Goal: Information Seeking & Learning: Learn about a topic

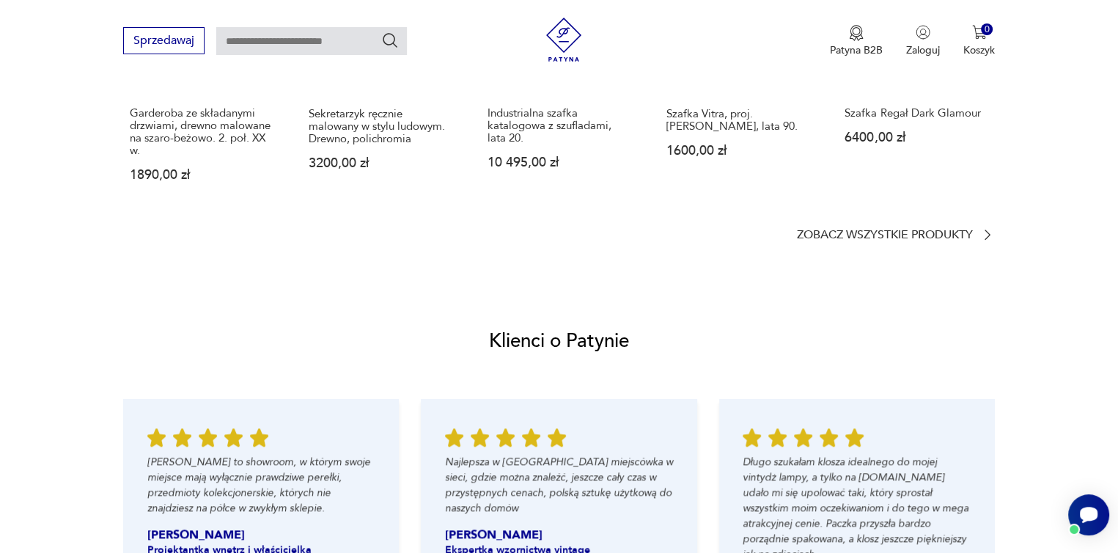
scroll to position [1393, 0]
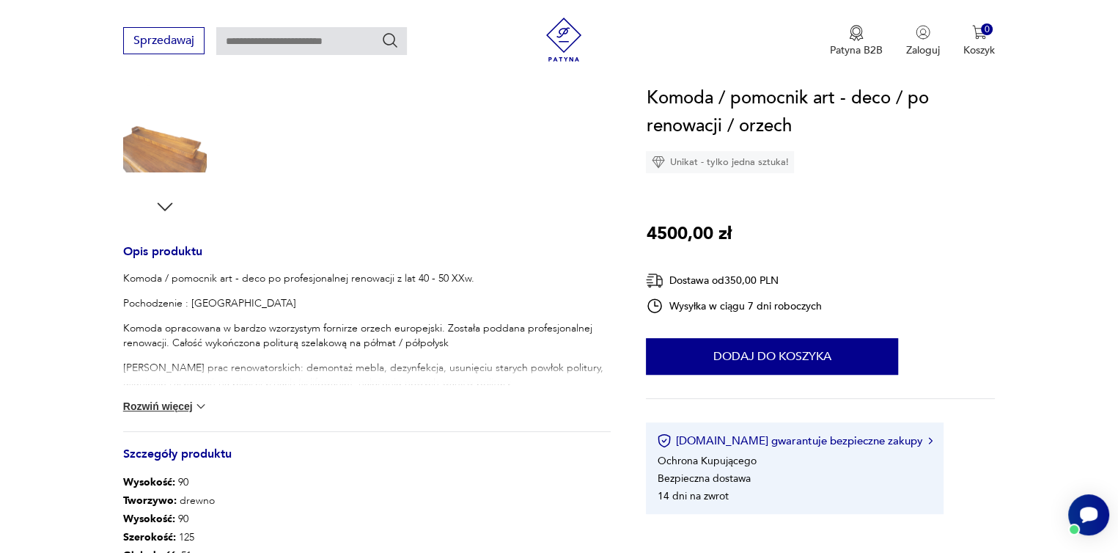
scroll to position [587, 0]
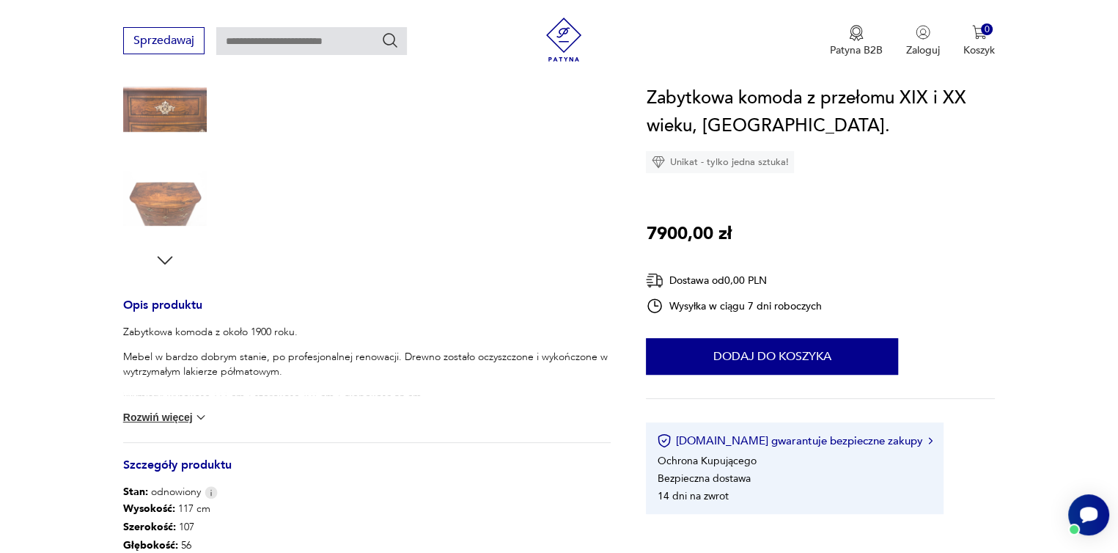
scroll to position [587, 0]
